Goal: Task Accomplishment & Management: Manage account settings

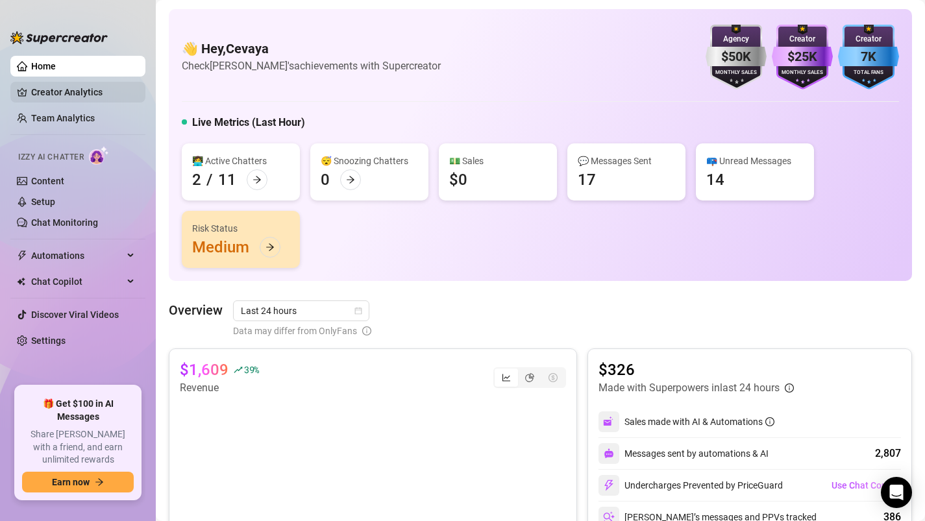
scroll to position [737, 0]
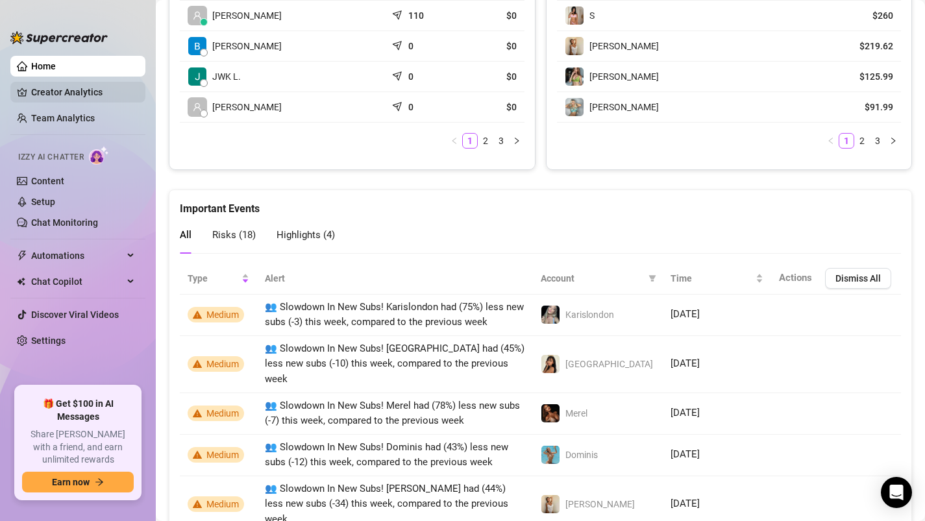
click at [55, 88] on link "Creator Analytics" at bounding box center [83, 92] width 104 height 21
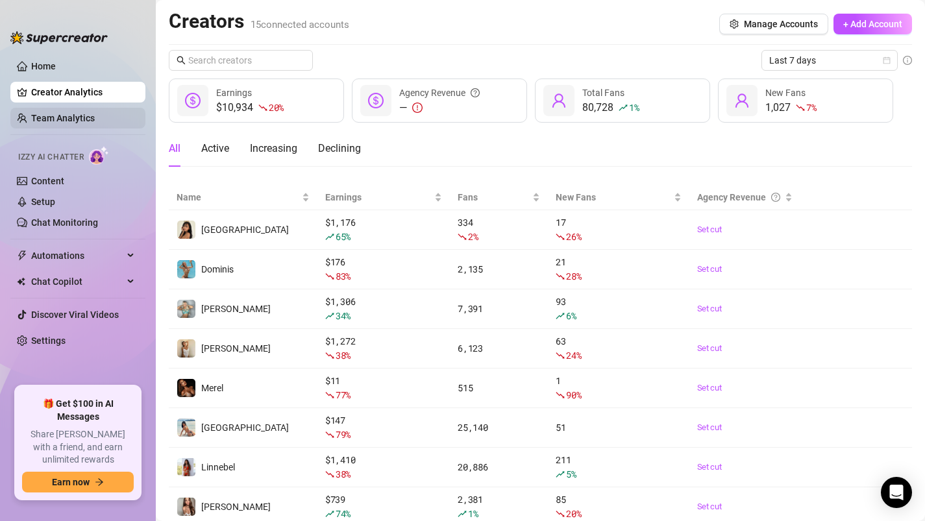
click at [75, 117] on link "Team Analytics" at bounding box center [63, 118] width 64 height 10
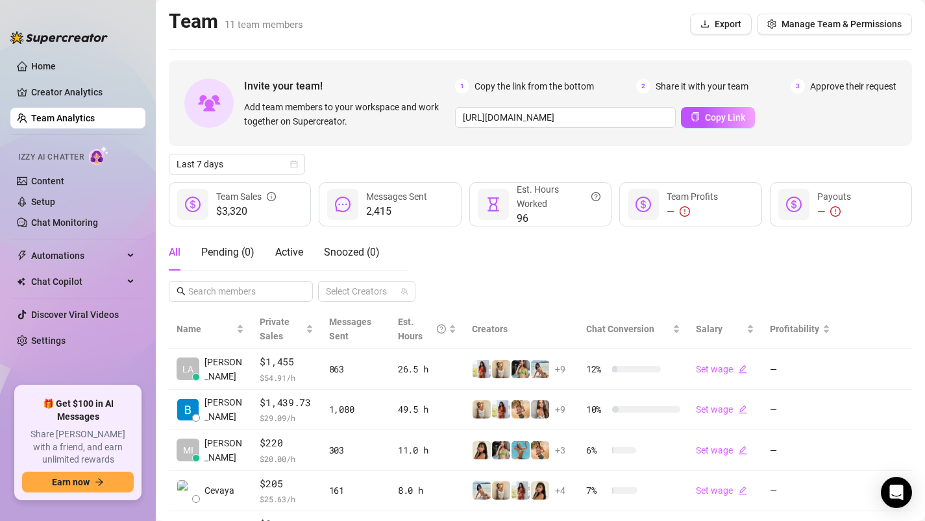
scroll to position [10, 0]
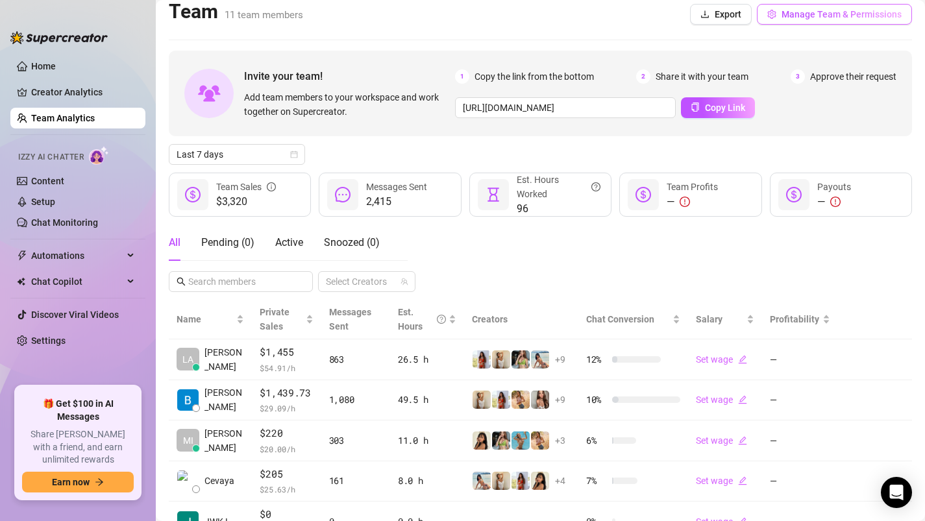
click at [821, 6] on button "Manage Team & Permissions" at bounding box center [834, 14] width 155 height 21
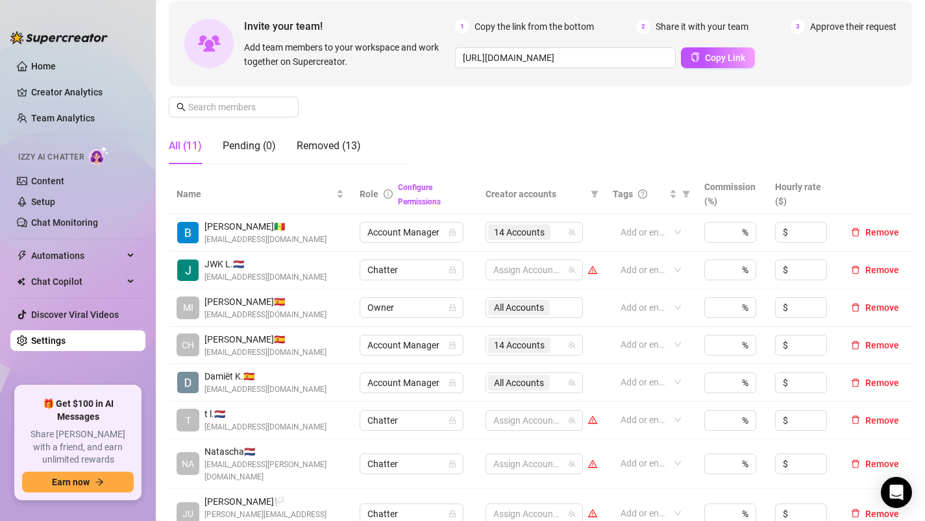
scroll to position [118, 0]
click at [564, 231] on div "14 Accounts" at bounding box center [527, 231] width 79 height 18
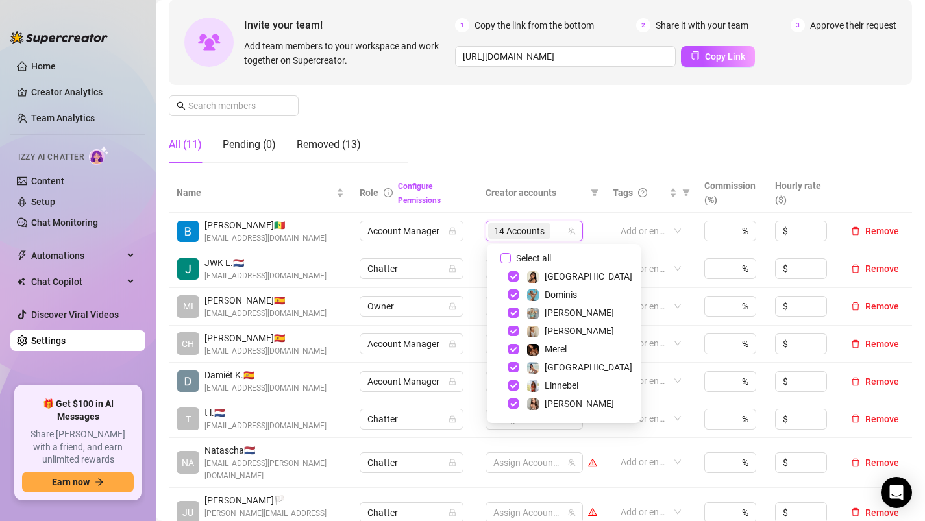
click at [539, 256] on span "Select all" at bounding box center [533, 258] width 45 height 14
click at [511, 256] on input "Select all" at bounding box center [506, 258] width 10 height 10
checkbox input "true"
click at [543, 154] on div "Manage Team Members Manage your team members, their commission and hourly rate,…" at bounding box center [540, 64] width 743 height 217
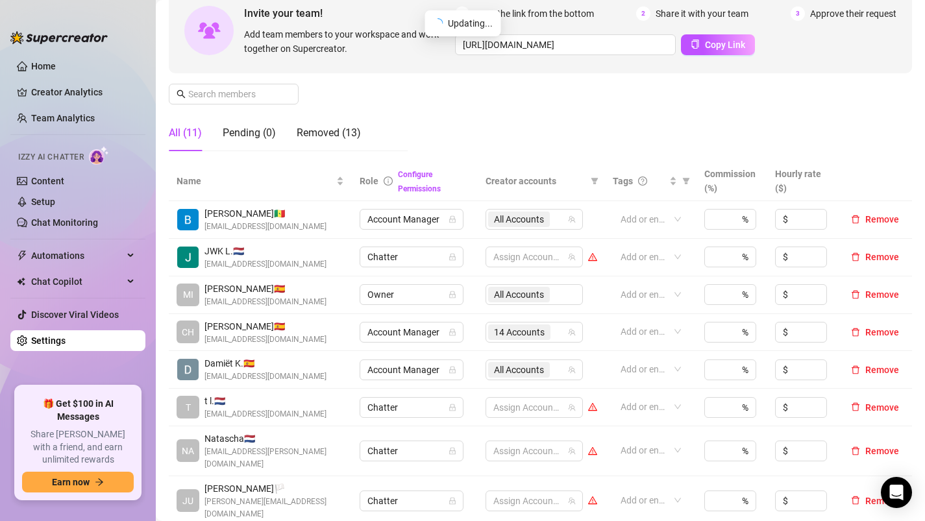
scroll to position [136, 0]
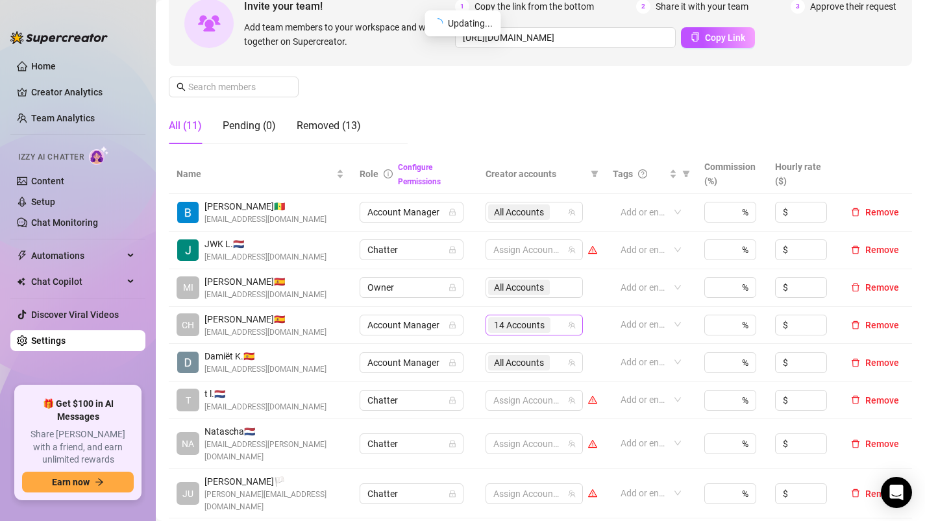
click at [567, 325] on div "14 Accounts" at bounding box center [534, 325] width 97 height 21
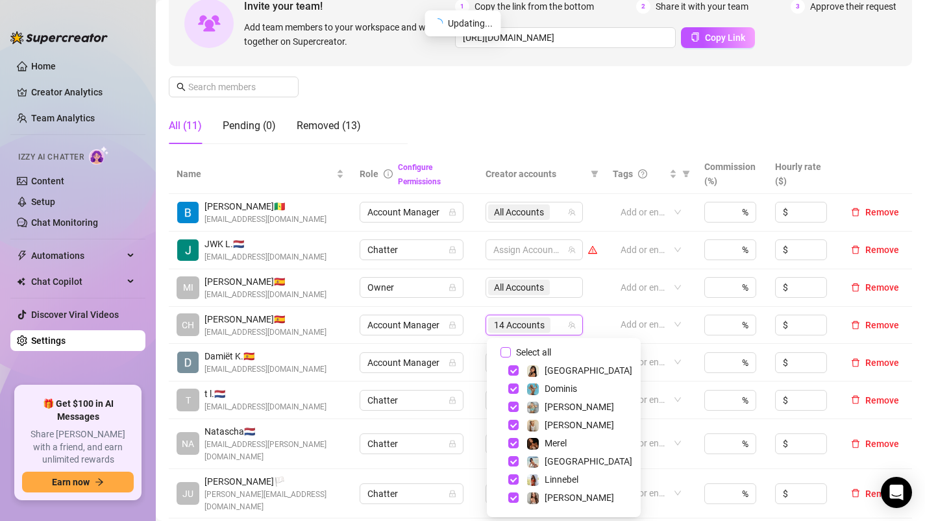
click at [529, 355] on span "Select all" at bounding box center [533, 352] width 45 height 14
click at [511, 355] on input "Select all" at bounding box center [506, 352] width 10 height 10
checkbox input "true"
click at [570, 95] on div "Manage Team Members Manage your team members, their commission and hourly rate,…" at bounding box center [540, 46] width 743 height 217
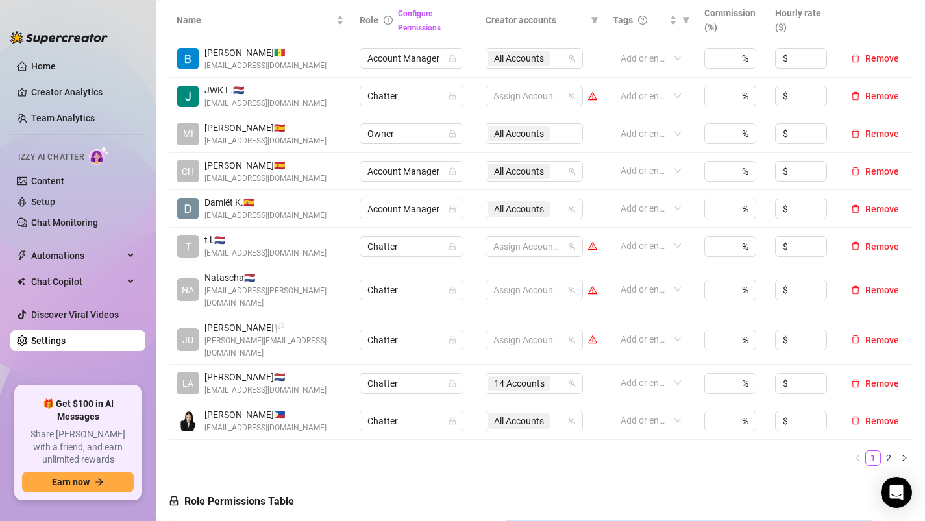
scroll to position [305, 0]
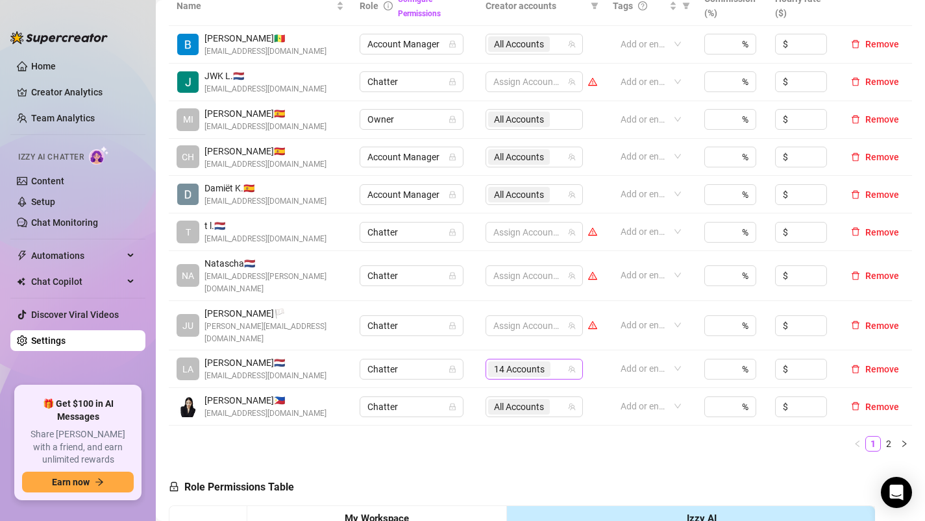
click at [560, 360] on div "14 Accounts" at bounding box center [527, 369] width 79 height 18
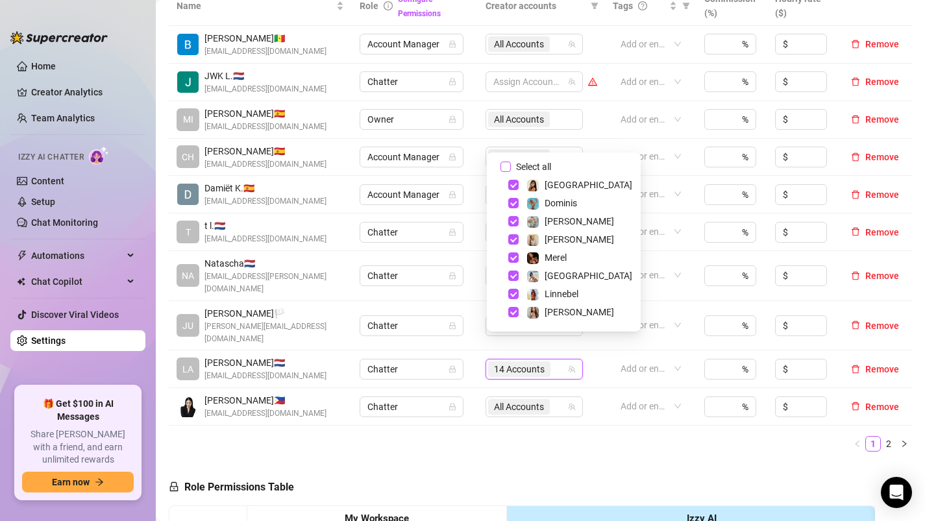
click at [545, 168] on span "Select all" at bounding box center [533, 167] width 45 height 14
click at [511, 168] on input "Select all" at bounding box center [506, 167] width 10 height 10
checkbox input "true"
click at [597, 36] on td "All Accounts" at bounding box center [541, 45] width 127 height 38
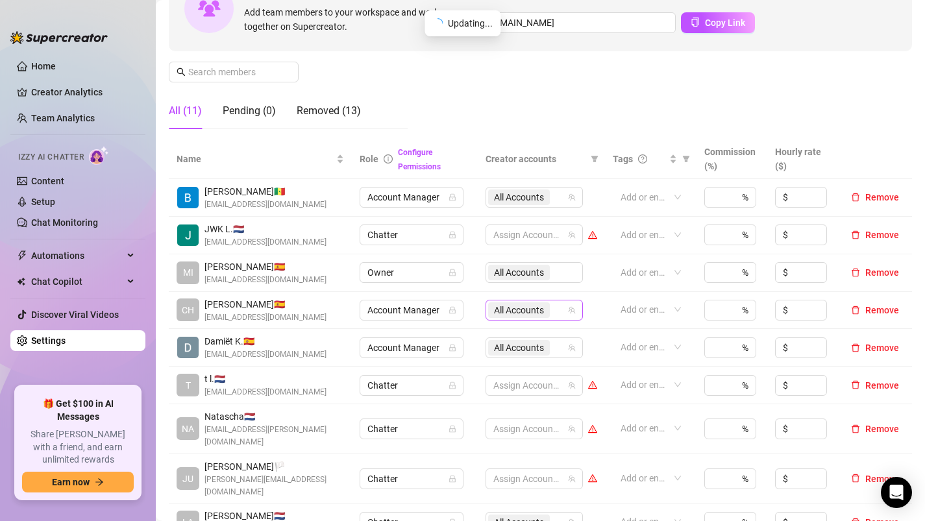
scroll to position [0, 0]
